Goal: Find specific page/section: Find specific page/section

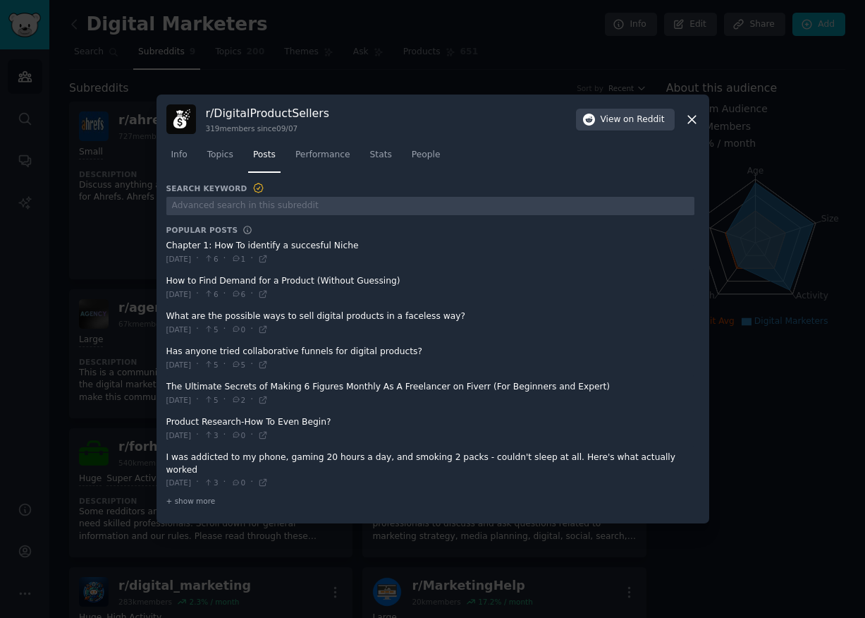
click at [691, 123] on icon at bounding box center [692, 120] width 8 height 8
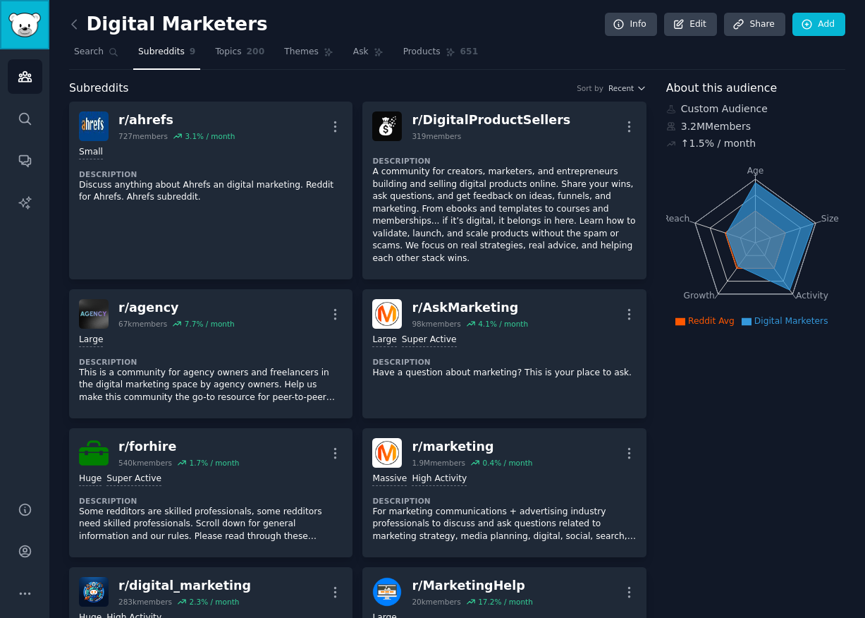
click at [36, 32] on img "Sidebar" at bounding box center [24, 25] width 32 height 25
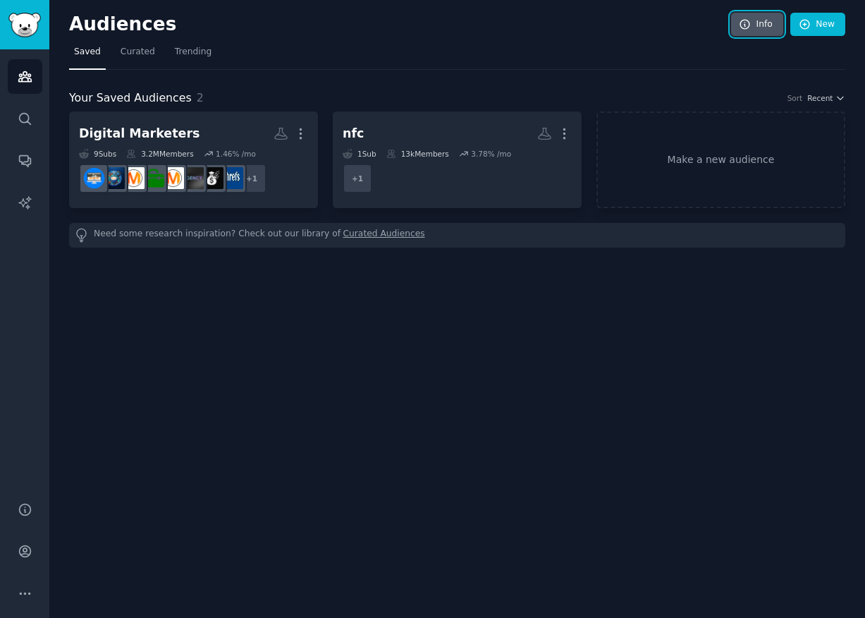
click at [762, 27] on link "Info" at bounding box center [757, 25] width 52 height 24
